Goal: Book appointment/travel/reservation

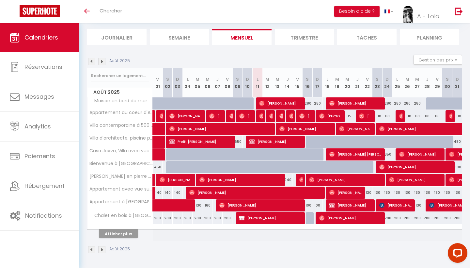
scroll to position [38, 0]
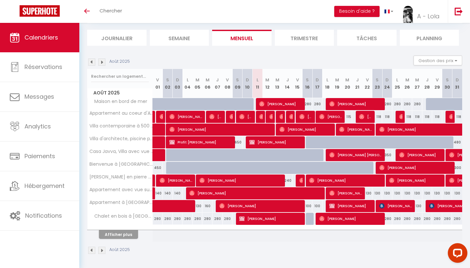
click at [126, 233] on button "Afficher plus" at bounding box center [118, 234] width 39 height 9
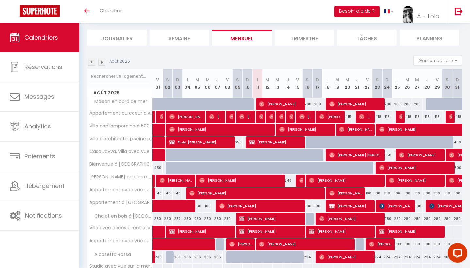
select select
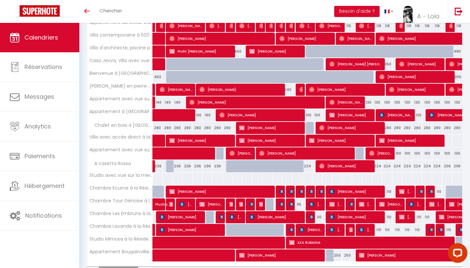
scroll to position [130, 0]
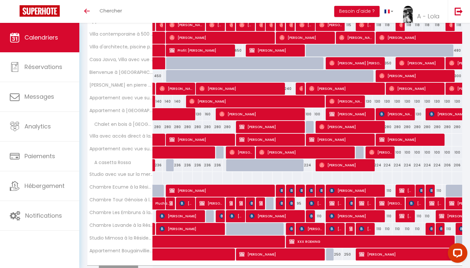
click at [269, 202] on div at bounding box center [271, 203] width 10 height 12
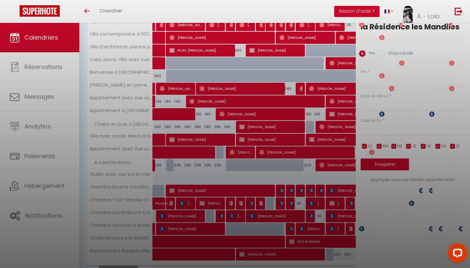
type input "95"
select select "1"
type input "[DATE]"
type input "Mer 13 Août 2025"
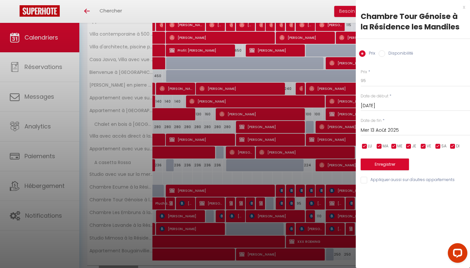
click at [381, 55] on input "Disponibilité" at bounding box center [382, 53] width 7 height 7
radio input "true"
radio input "false"
click at [387, 165] on button "Enregistrer" at bounding box center [385, 165] width 48 height 12
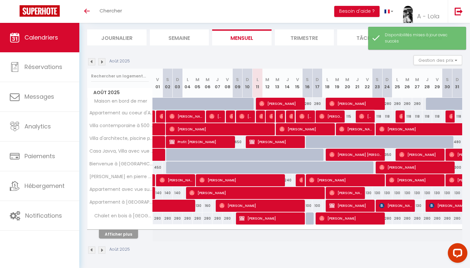
scroll to position [38, 0]
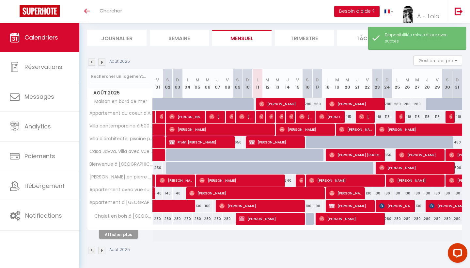
click at [122, 234] on button "Afficher plus" at bounding box center [118, 234] width 39 height 9
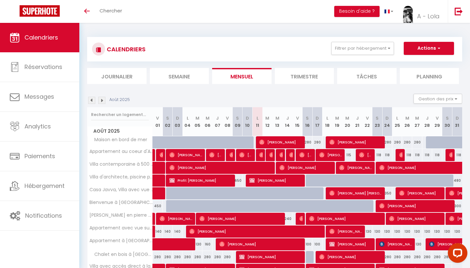
scroll to position [0, 0]
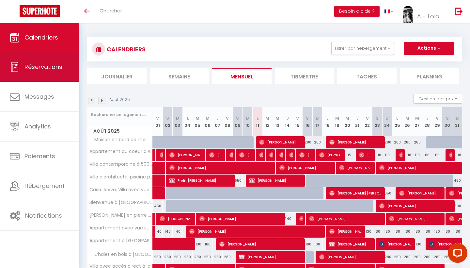
click at [66, 73] on link "Réservations" at bounding box center [39, 66] width 79 height 29
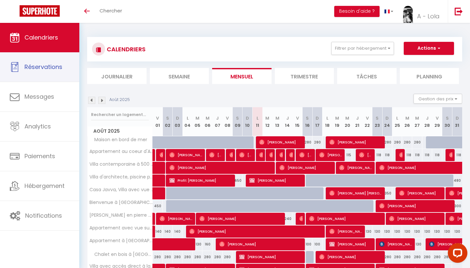
select select "not_cancelled"
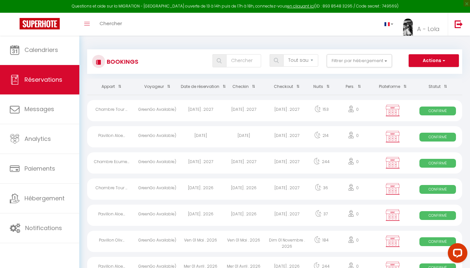
click at [429, 60] on button "Actions" at bounding box center [434, 60] width 50 height 13
click at [417, 75] on link "Nouvelle Réservation" at bounding box center [424, 75] width 70 height 8
select select
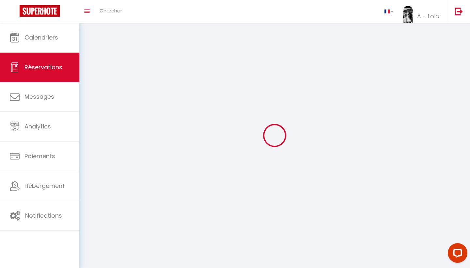
select select
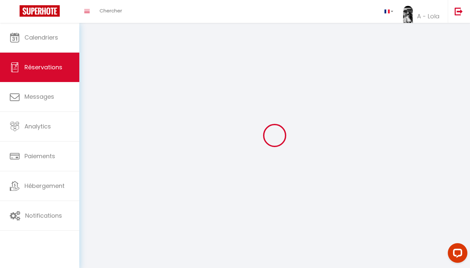
select select
checkbox input "false"
select select
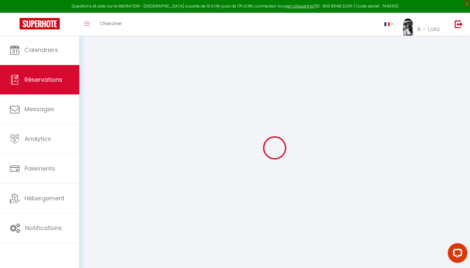
select select
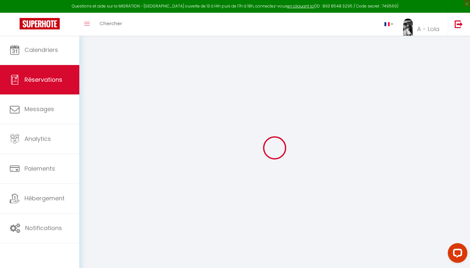
select select
checkbox input "false"
select select
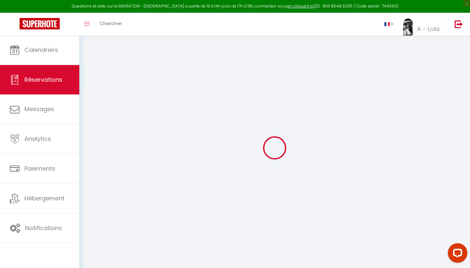
select select
checkbox input "false"
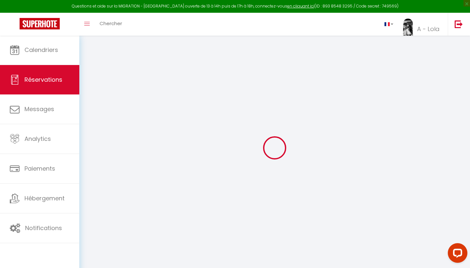
select select
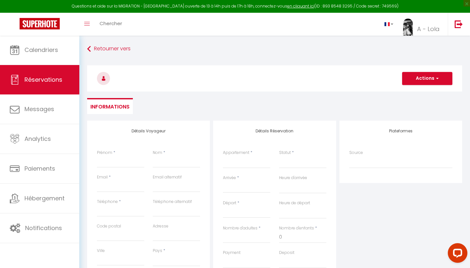
select select
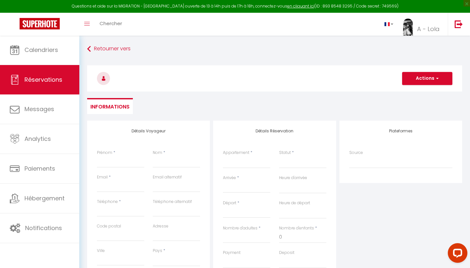
select select
checkbox input "false"
select select
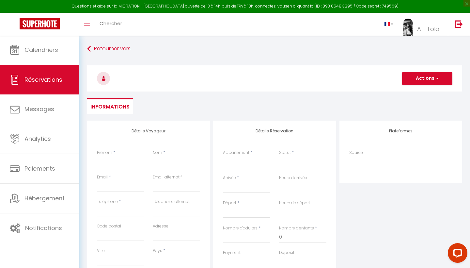
select select
checkbox input "false"
select select
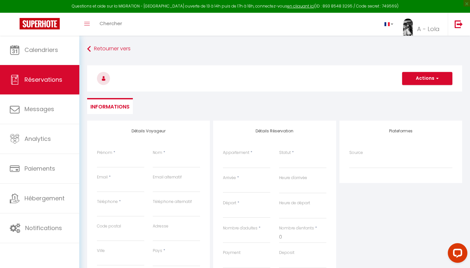
select select
type input "C"
select select
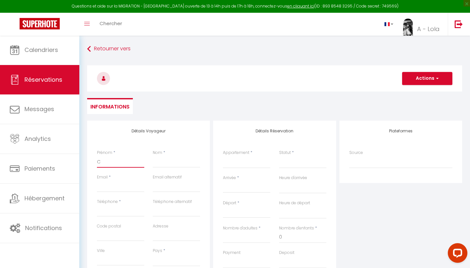
select select
checkbox input "false"
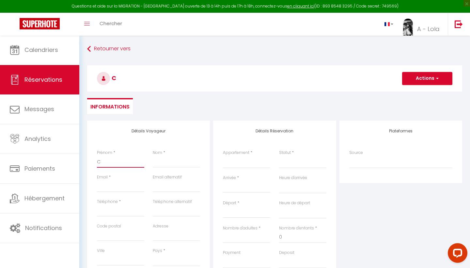
type input "Cé"
select select
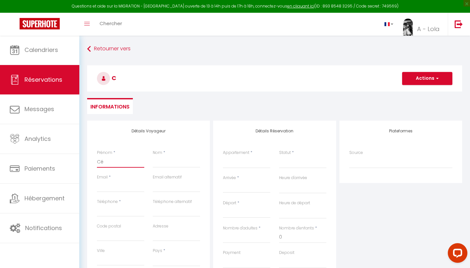
select select
checkbox input "false"
type input "Cél"
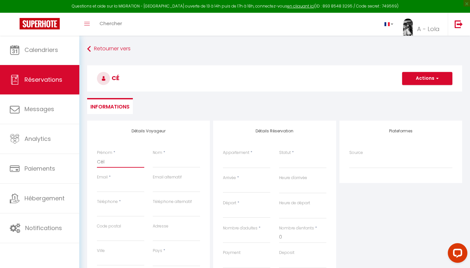
select select
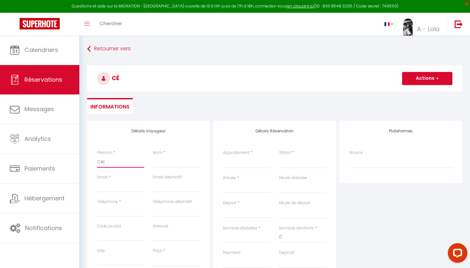
select select
checkbox input "false"
type input "Céli"
select select
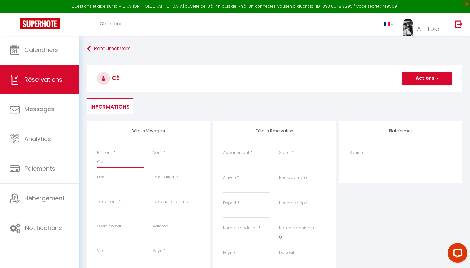
select select
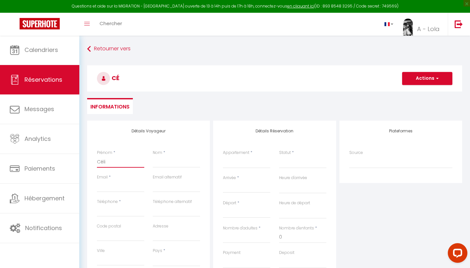
select select
checkbox input "false"
type input "Célin"
select select
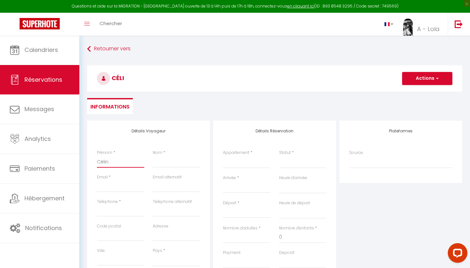
select select
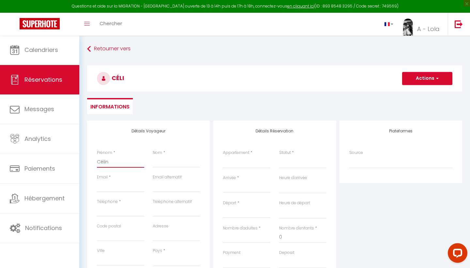
checkbox input "false"
type input "[PERSON_NAME]"
select select
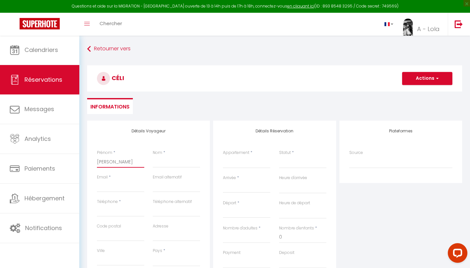
select select
checkbox input "false"
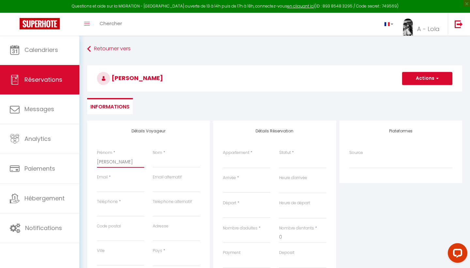
type input "[PERSON_NAME]"
type input "B"
select select
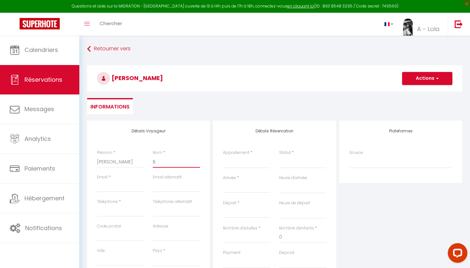
select select
checkbox input "false"
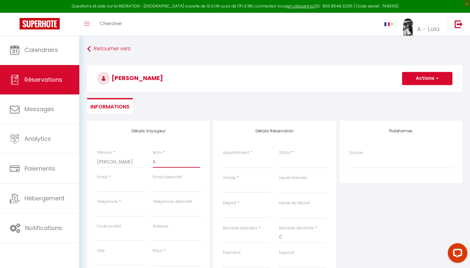
type input "BY"
select select
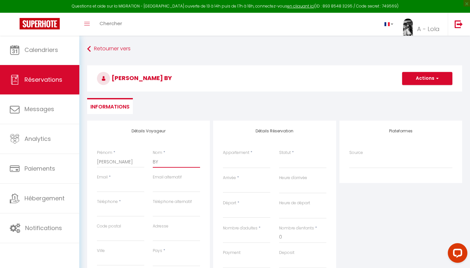
select select
checkbox input "false"
type input "BYL"
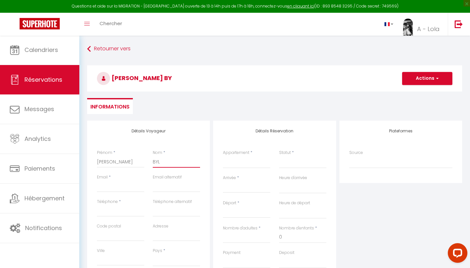
select select
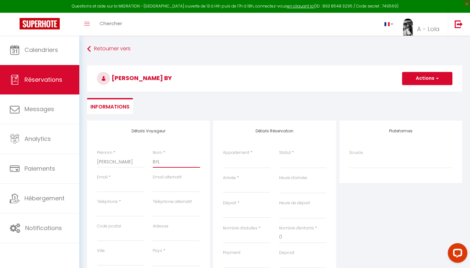
select select
checkbox input "false"
type input "BYL"
paste input "[EMAIL_ADDRESS][DOMAIN_NAME]"
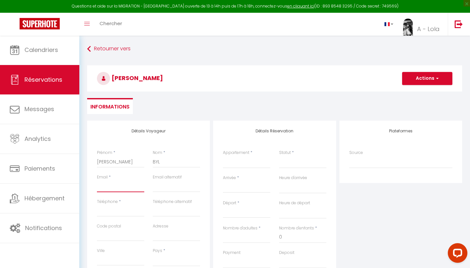
type input "[EMAIL_ADDRESS][DOMAIN_NAME]"
select select
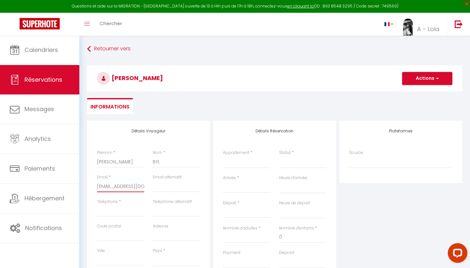
select select
checkbox input "false"
type input "[EMAIL_ADDRESS][DOMAIN_NAME]"
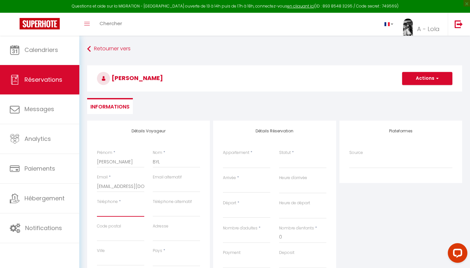
paste input "0667895646"
type input "0667895646"
select select
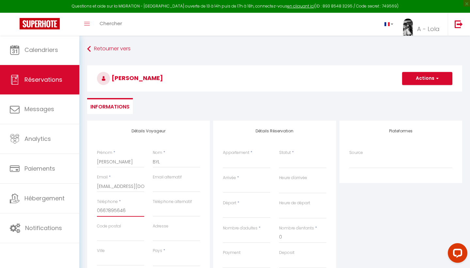
select select
checkbox input "false"
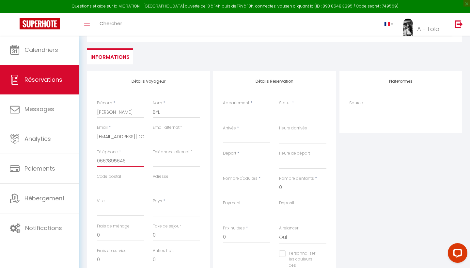
scroll to position [50, 0]
type input "0667895646"
select select "FR"
select select
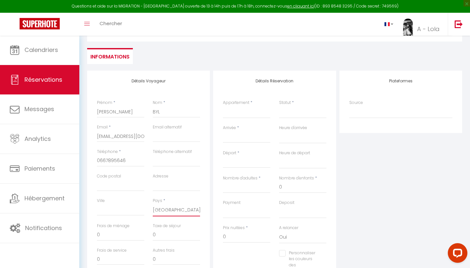
select select
checkbox input "false"
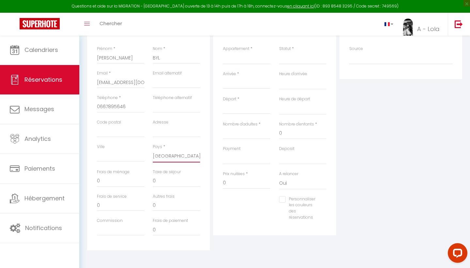
scroll to position [104, 0]
select select "12"
select select
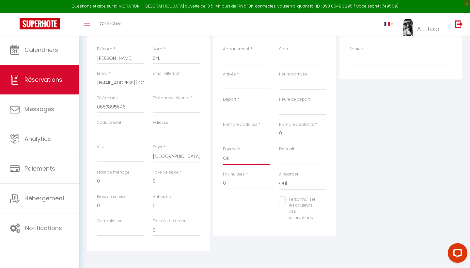
select select
checkbox input "false"
select select "15"
select select
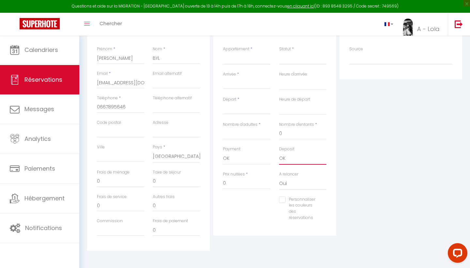
select select
checkbox input "false"
select select "0"
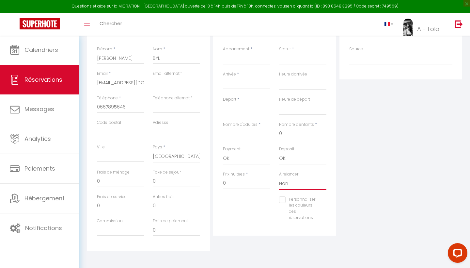
select select
checkbox input "false"
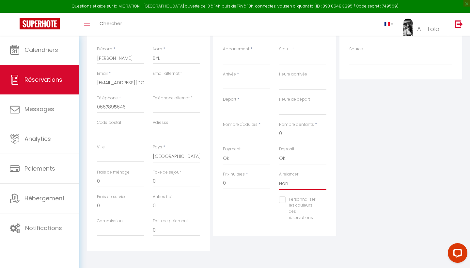
click at [229, 132] on input "Nombre d'adultes" at bounding box center [246, 134] width 47 height 12
type input "2"
select select
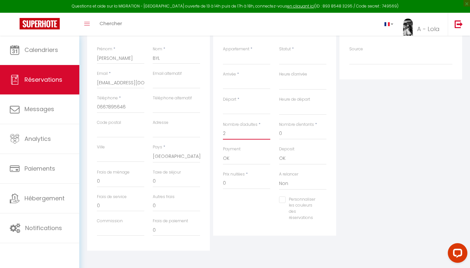
select select
checkbox input "false"
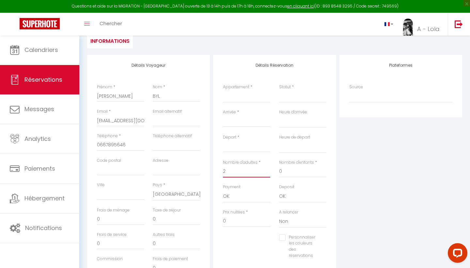
scroll to position [53, 0]
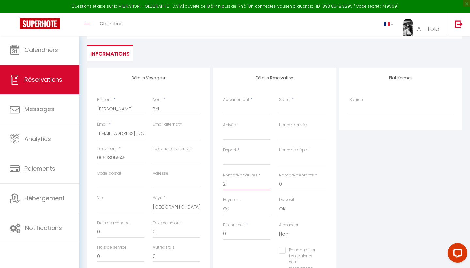
type input "2"
click at [242, 129] on div "< [DATE] > Dim Lun Mar Mer Jeu Ven Sam 1 2 3 4 5 6 7 8 9 10 11 12 13 14 15 16 1…" at bounding box center [246, 134] width 47 height 12
click at [244, 133] on input "Arrivée" at bounding box center [246, 134] width 47 height 8
select select "16:00"
select select
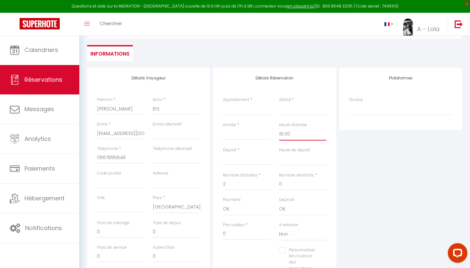
select select
checkbox input "false"
select select "10:00"
select select
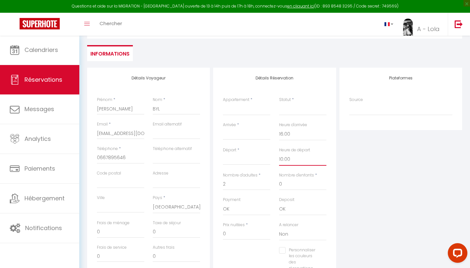
select select
checkbox input "false"
click at [252, 134] on input "Arrivée" at bounding box center [246, 134] width 47 height 8
click at [260, 201] on span "12" at bounding box center [258, 197] width 14 height 13
select select
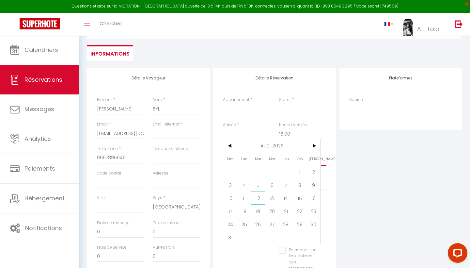
select select
type input "[DATE]"
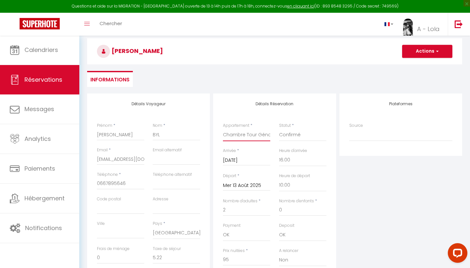
scroll to position [21, 0]
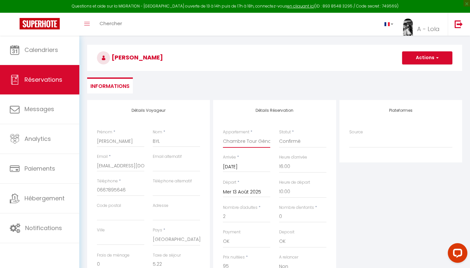
click at [430, 64] on button "Actions" at bounding box center [427, 57] width 50 height 13
click at [424, 72] on link "Enregistrer" at bounding box center [421, 72] width 52 height 8
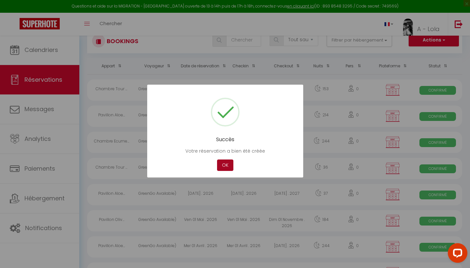
click at [226, 168] on button "OK" at bounding box center [225, 164] width 16 height 11
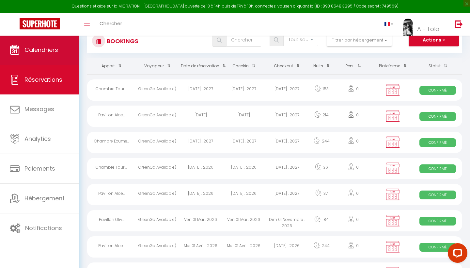
click at [30, 47] on span "Calendriers" at bounding box center [41, 50] width 34 height 8
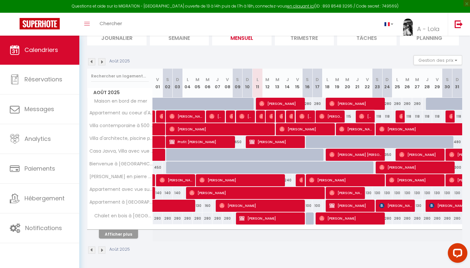
scroll to position [51, 0]
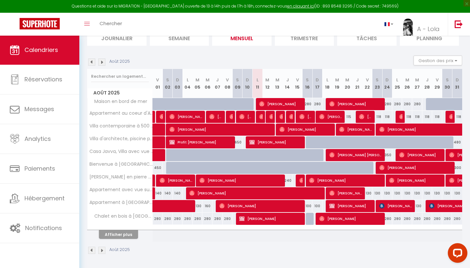
click at [121, 233] on button "Afficher plus" at bounding box center [118, 234] width 39 height 9
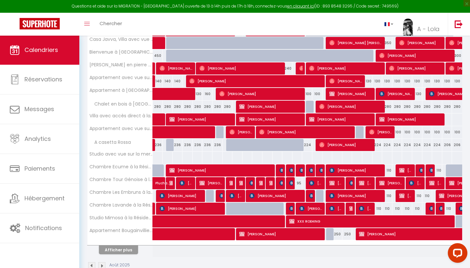
scroll to position [165, 0]
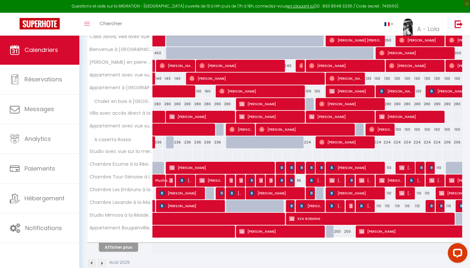
click at [312, 194] on img at bounding box center [311, 192] width 5 height 5
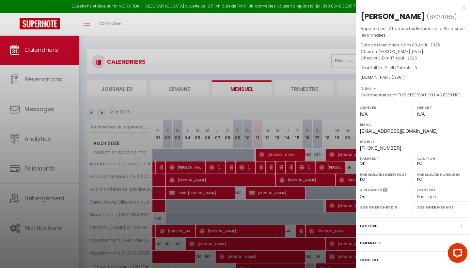
scroll to position [0, 0]
click at [464, 8] on div "x" at bounding box center [410, 7] width 109 height 8
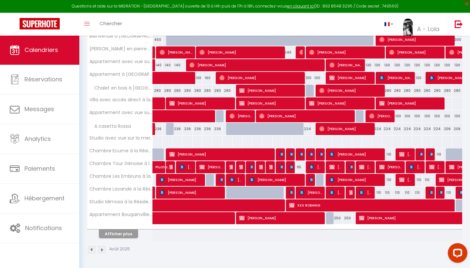
scroll to position [178, 0]
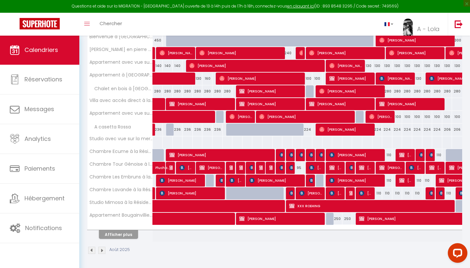
click at [334, 181] on img at bounding box center [332, 180] width 5 height 5
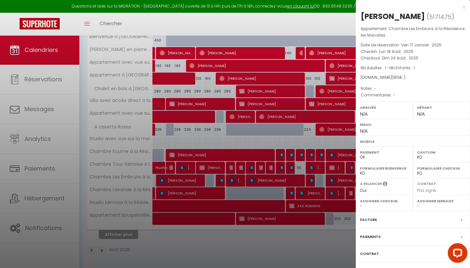
click at [334, 181] on div at bounding box center [235, 134] width 470 height 268
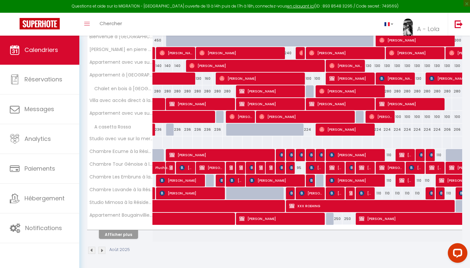
click at [311, 181] on img at bounding box center [311, 180] width 5 height 5
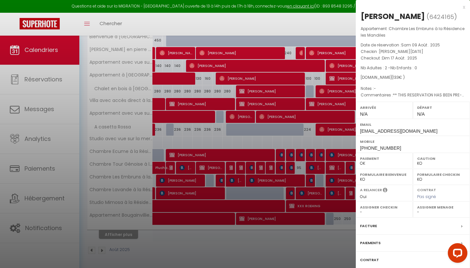
click at [311, 181] on div at bounding box center [235, 134] width 470 height 268
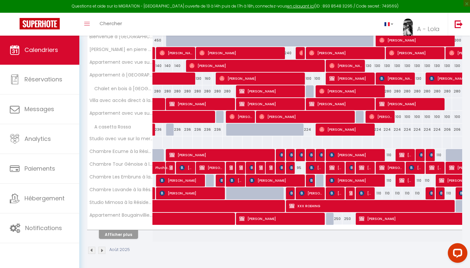
click at [319, 182] on div at bounding box center [321, 180] width 10 height 12
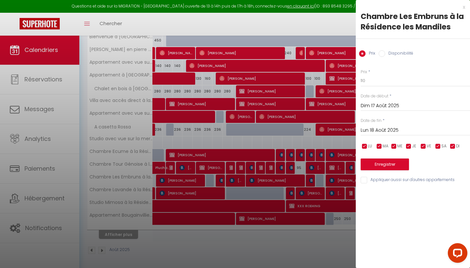
click at [384, 52] on input "Disponibilité" at bounding box center [382, 53] width 7 height 7
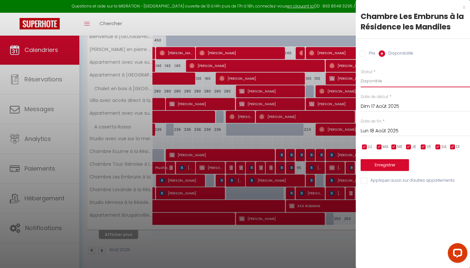
click at [388, 161] on button "Enregistrer" at bounding box center [385, 165] width 48 height 12
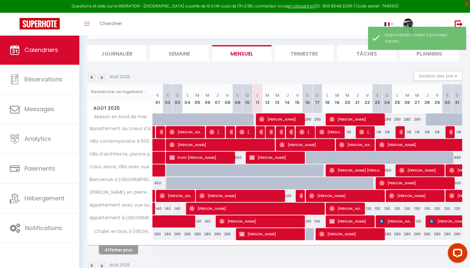
scroll to position [0, 0]
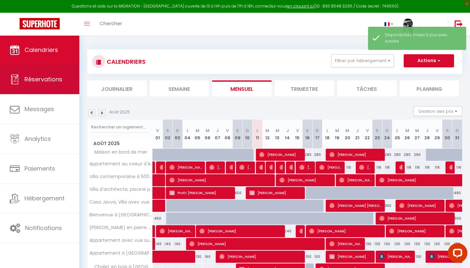
click at [20, 81] on link "Réservations" at bounding box center [39, 79] width 79 height 29
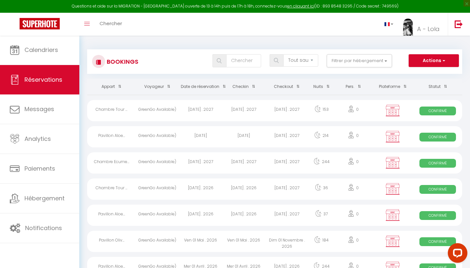
click at [442, 60] on span "button" at bounding box center [444, 60] width 4 height 7
click at [419, 74] on link "Nouvelle Réservation" at bounding box center [424, 75] width 70 height 8
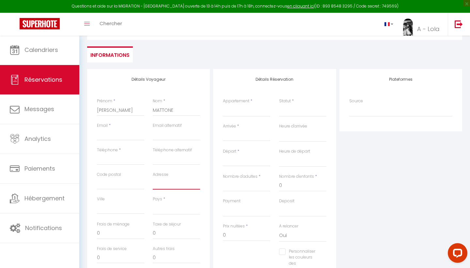
scroll to position [53, 0]
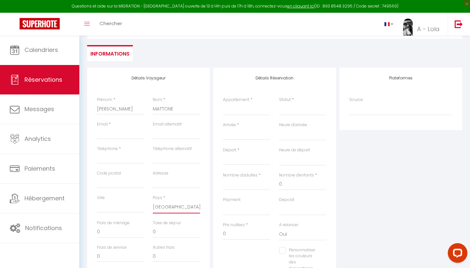
click at [117, 133] on input "Email" at bounding box center [120, 133] width 47 height 12
click at [233, 137] on input "Arrivée" at bounding box center [246, 134] width 47 height 8
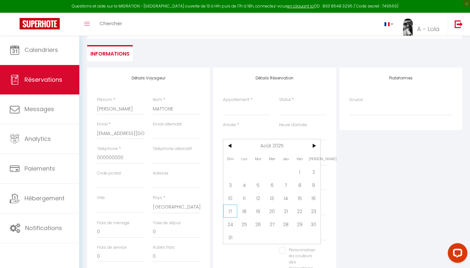
click at [230, 213] on span "17" at bounding box center [230, 210] width 14 height 13
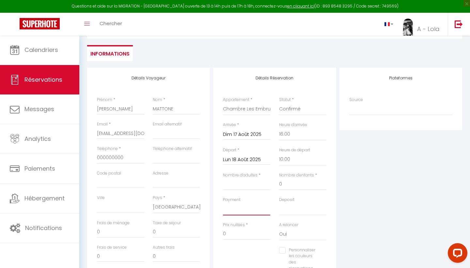
scroll to position [104, 0]
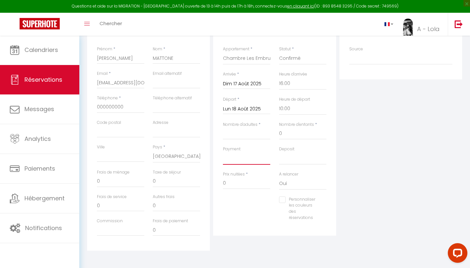
click at [245, 159] on select "OK KO" at bounding box center [246, 158] width 47 height 12
click at [239, 157] on select "OK KO" at bounding box center [246, 158] width 47 height 12
click at [253, 134] on input "Nombre d'adultes" at bounding box center [246, 134] width 47 height 12
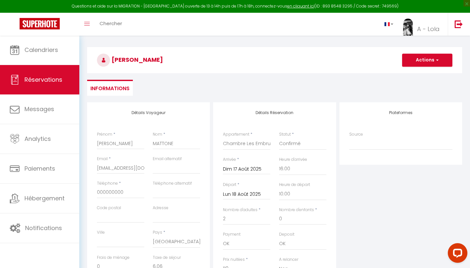
scroll to position [16, 0]
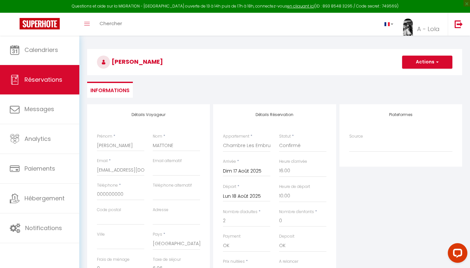
click at [427, 56] on button "Actions" at bounding box center [427, 62] width 50 height 13
click at [416, 77] on link "Enregistrer" at bounding box center [421, 76] width 52 height 8
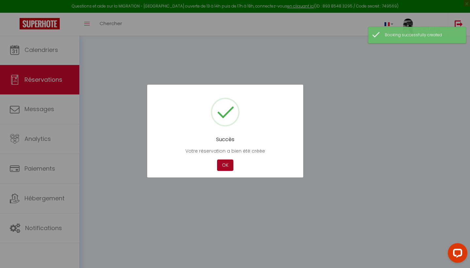
click at [226, 165] on button "OK" at bounding box center [225, 164] width 16 height 11
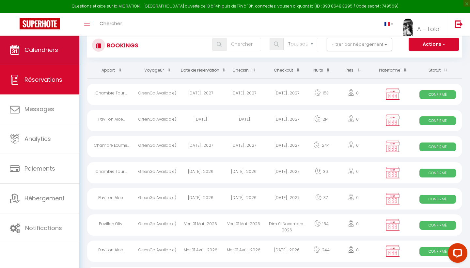
click at [57, 50] on span "Calendriers" at bounding box center [41, 50] width 34 height 8
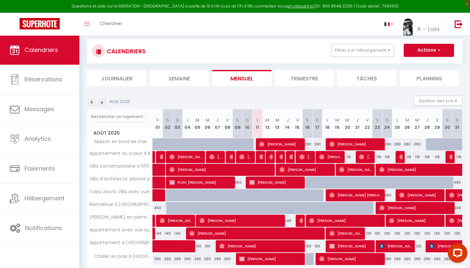
scroll to position [11, 0]
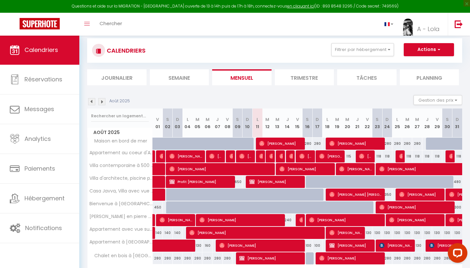
click at [290, 144] on span "[PERSON_NAME]" at bounding box center [281, 143] width 44 height 12
